Goal: Information Seeking & Learning: Learn about a topic

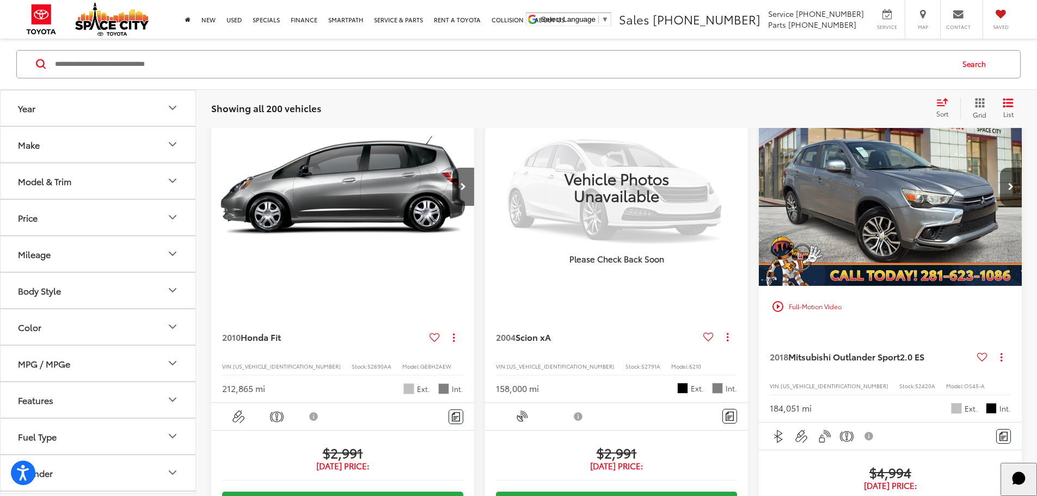
click at [128, 71] on input "Search by Make, Model, or Keyword" at bounding box center [503, 64] width 898 height 26
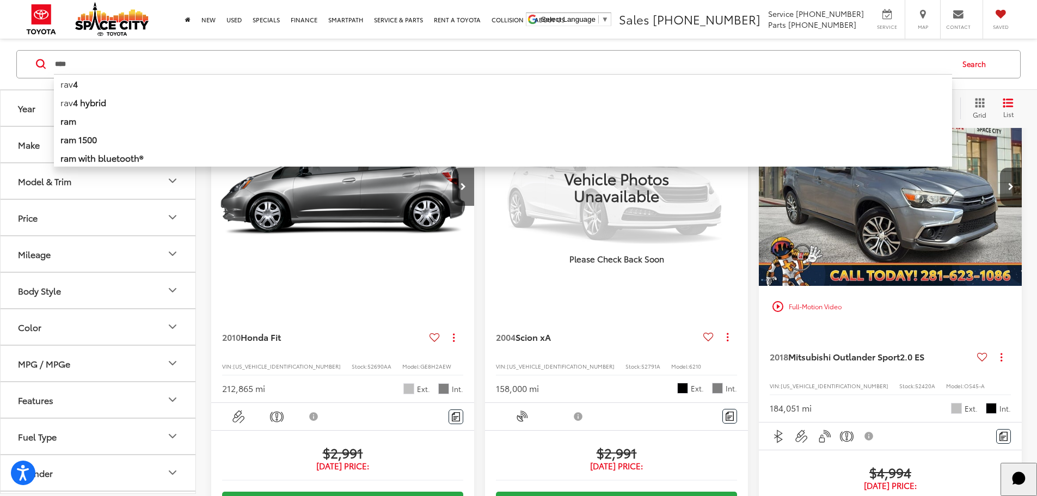
type input "****"
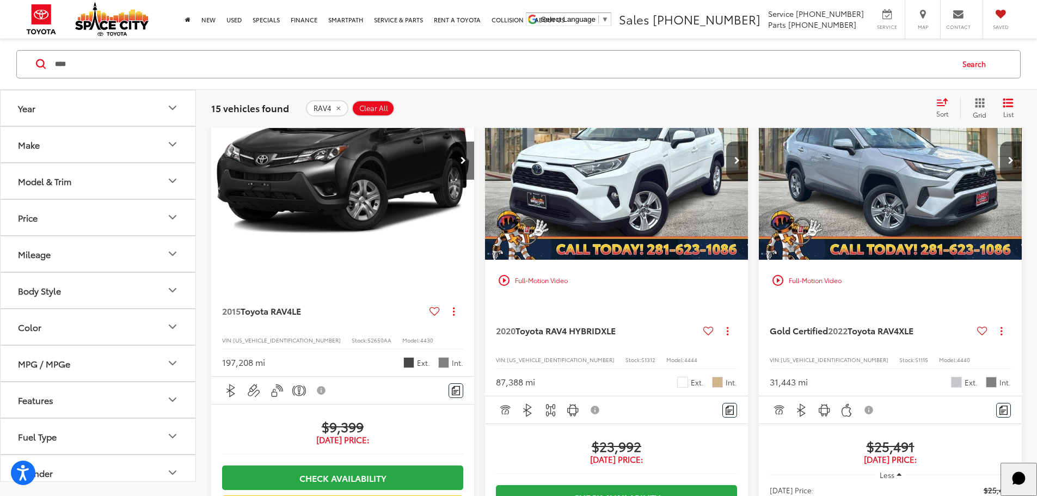
scroll to position [67, 0]
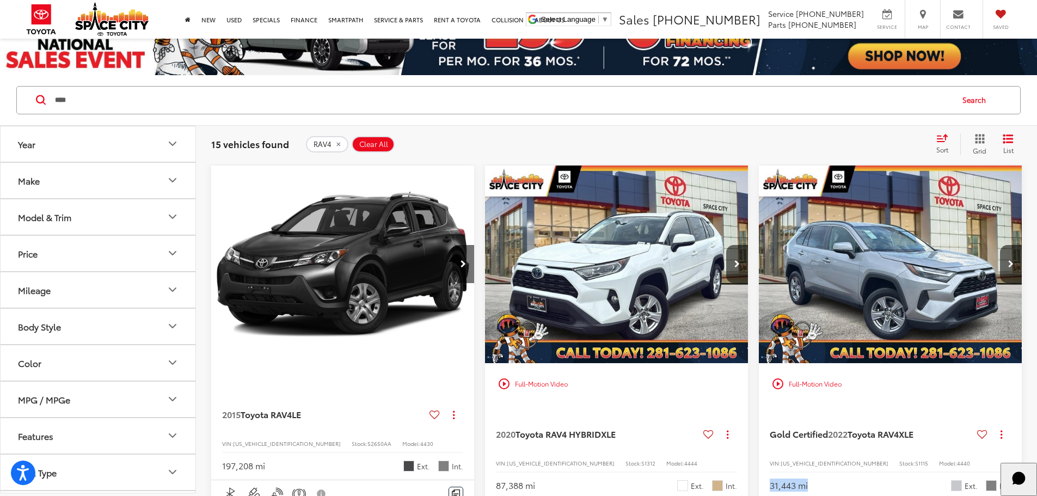
drag, startPoint x: 633, startPoint y: 438, endPoint x: 725, endPoint y: 426, distance: 92.2
click at [769, 471] on div "31,443 mi Ext. Int." at bounding box center [889, 481] width 241 height 20
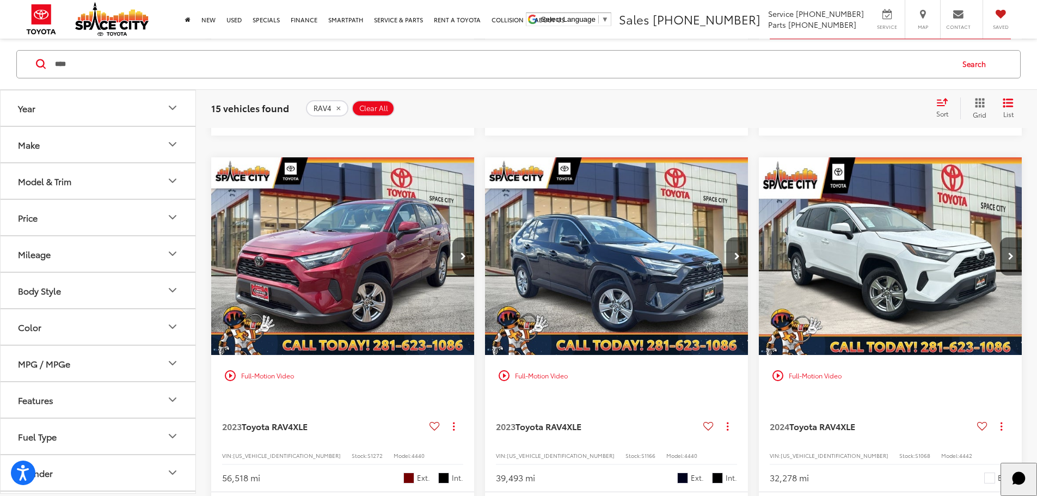
scroll to position [757, 0]
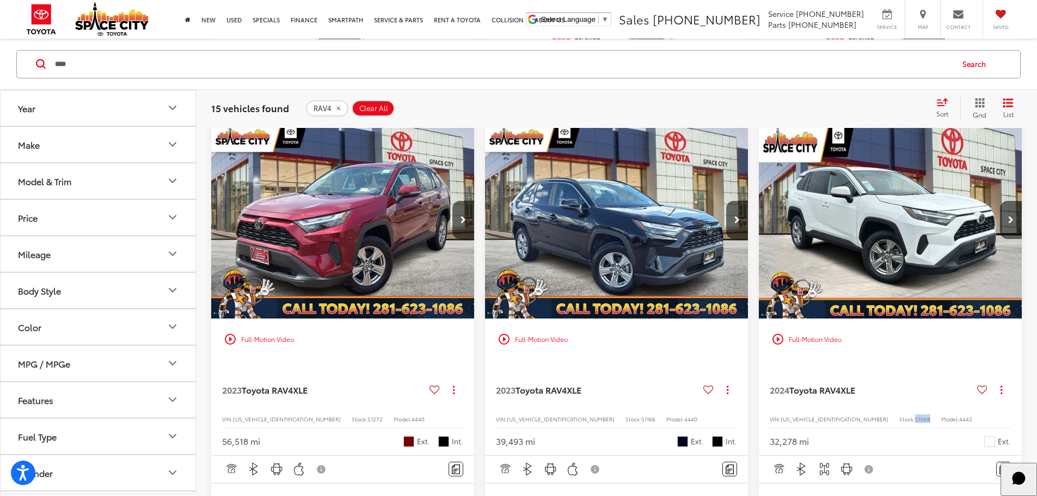
drag, startPoint x: 522, startPoint y: 356, endPoint x: 540, endPoint y: 358, distance: 17.5
click at [769, 414] on div "VIN: [US_VEHICLE_IDENTIFICATION_NUMBER] Stock: S1068 Model: 4442" at bounding box center [889, 418] width 241 height 8
copy span "S1068"
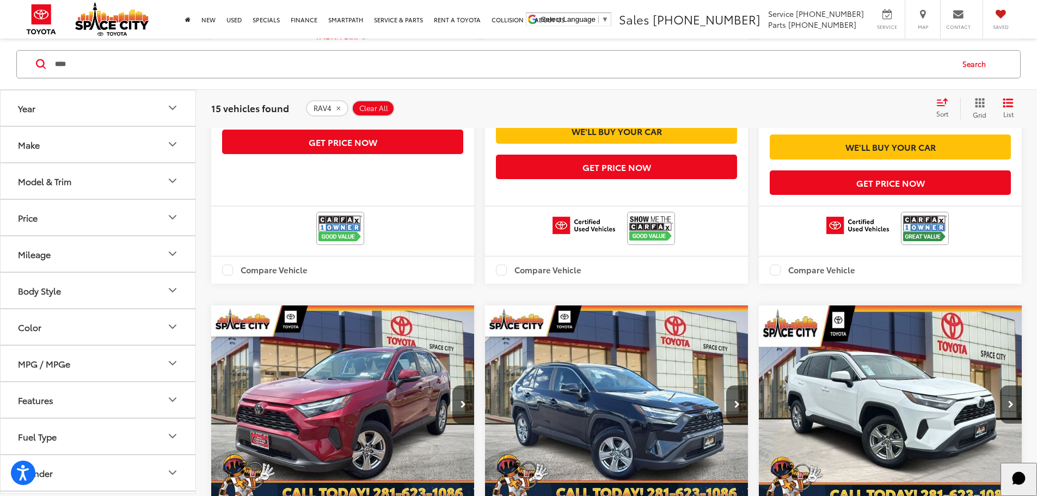
scroll to position [539, 0]
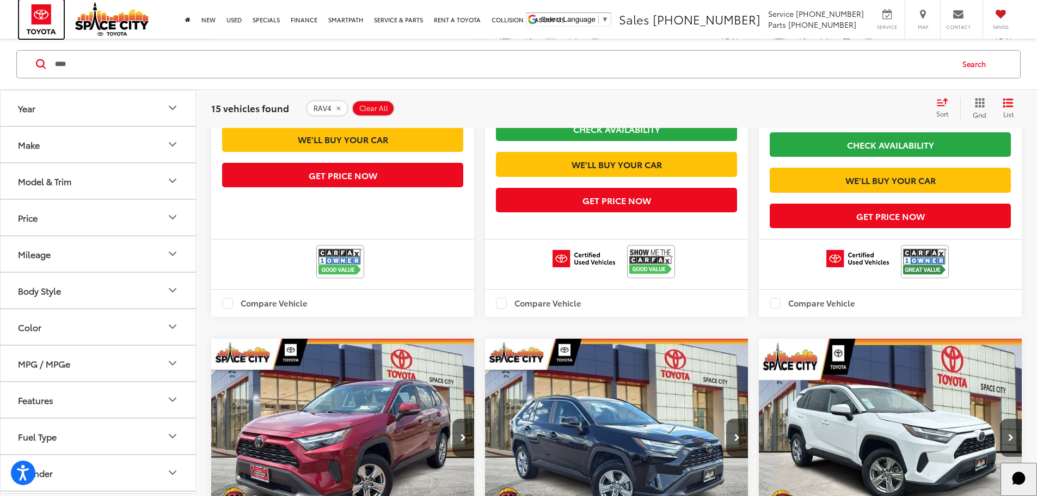
click at [48, 15] on img at bounding box center [41, 19] width 45 height 39
